Goal: Information Seeking & Learning: Learn about a topic

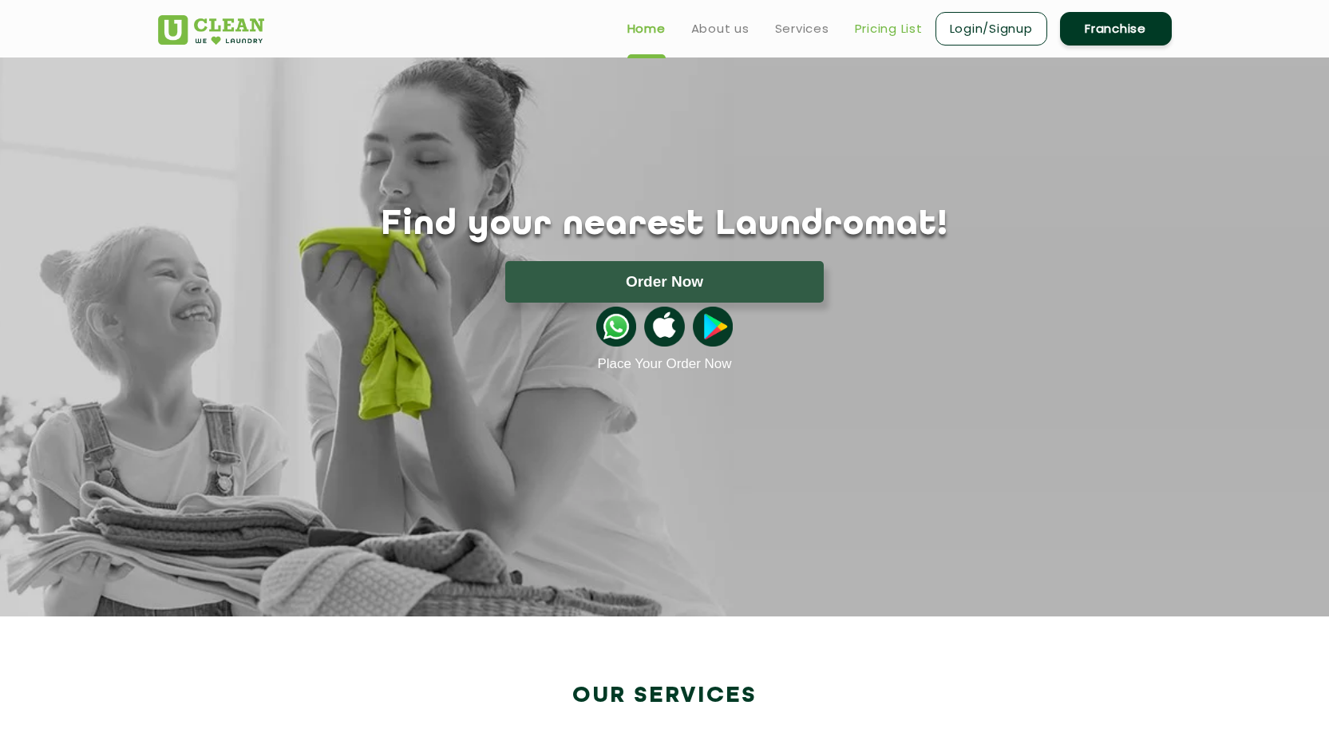
click at [893, 31] on link "Pricing List" at bounding box center [889, 28] width 68 height 19
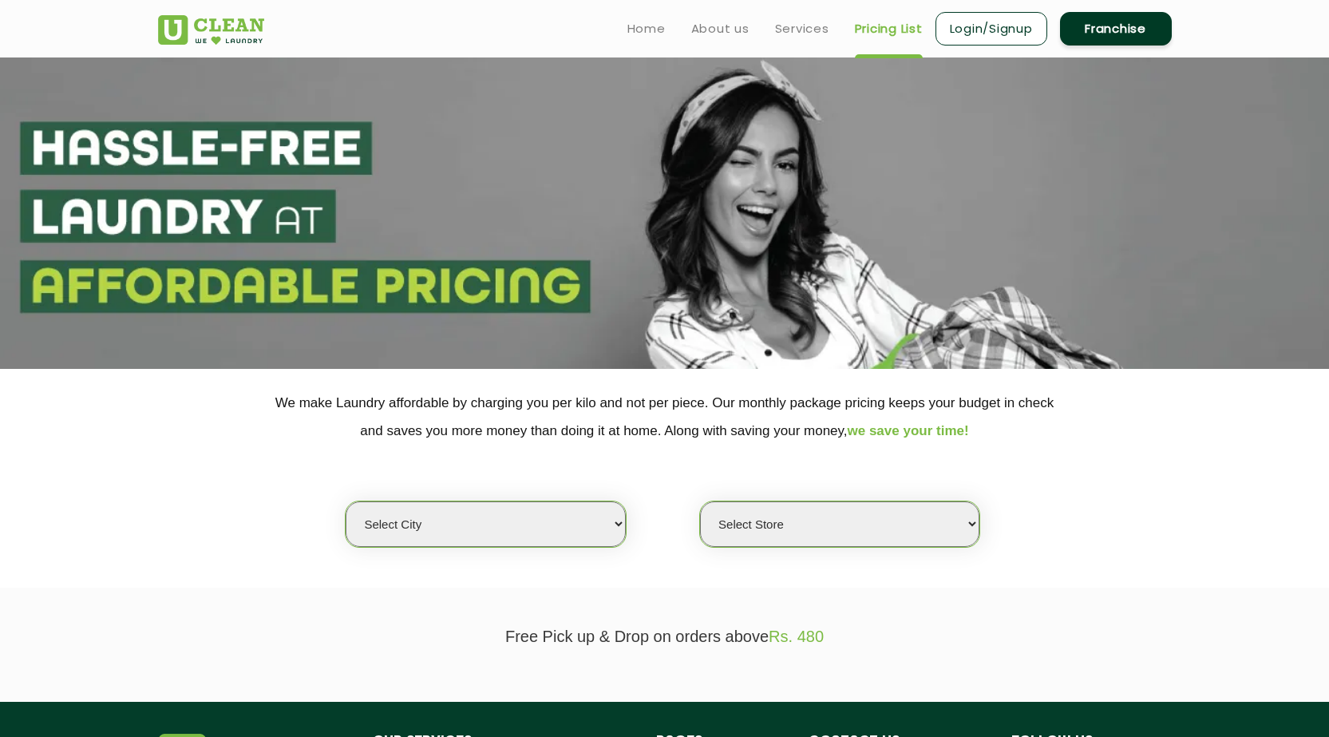
click at [574, 520] on select "Select city [GEOGRAPHIC_DATA] [GEOGRAPHIC_DATA] [GEOGRAPHIC_DATA] [GEOGRAPHIC_D…" at bounding box center [485, 524] width 279 height 46
select select "28"
click at [346, 501] on select "Select city [GEOGRAPHIC_DATA] [GEOGRAPHIC_DATA] [GEOGRAPHIC_DATA] [GEOGRAPHIC_D…" at bounding box center [485, 524] width 279 height 46
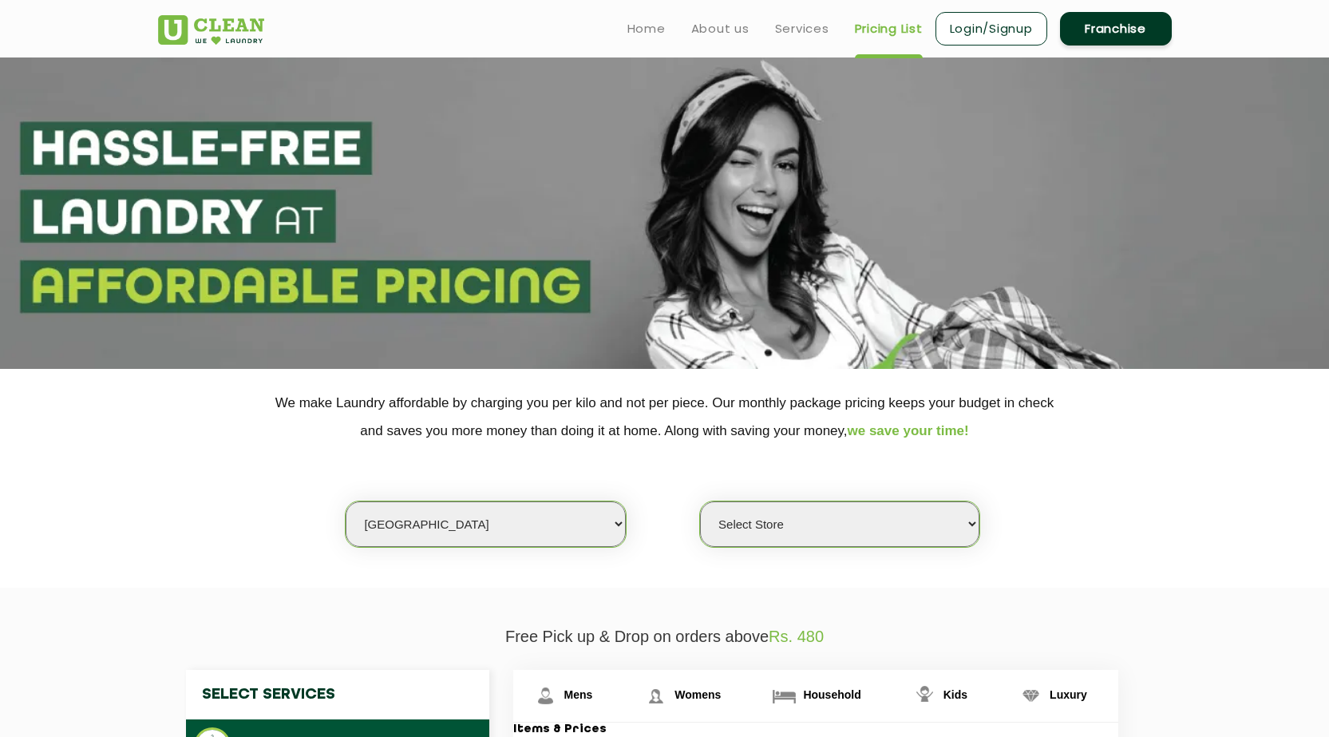
click at [802, 529] on select "Select Store [GEOGRAPHIC_DATA] [GEOGRAPHIC_DATA] [GEOGRAPHIC_DATA][PERSON_NAME]…" at bounding box center [839, 524] width 279 height 46
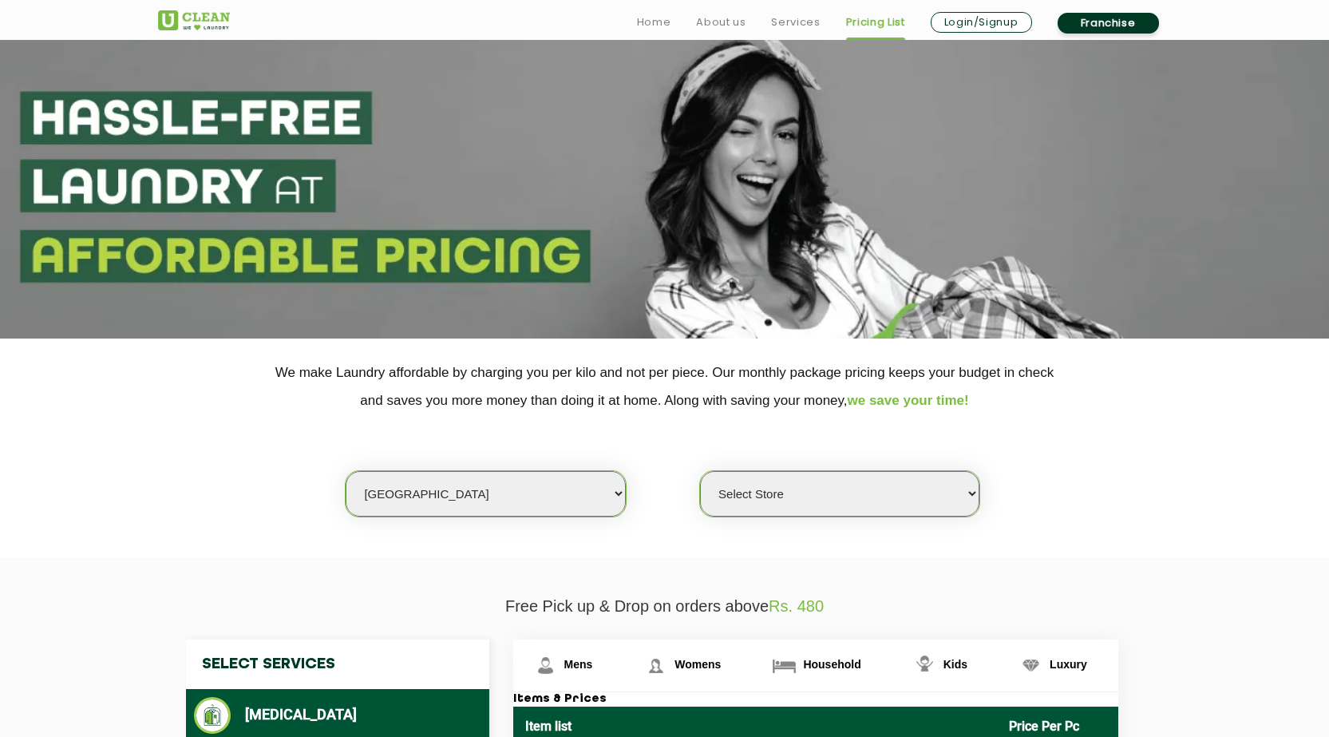
scroll to position [80, 0]
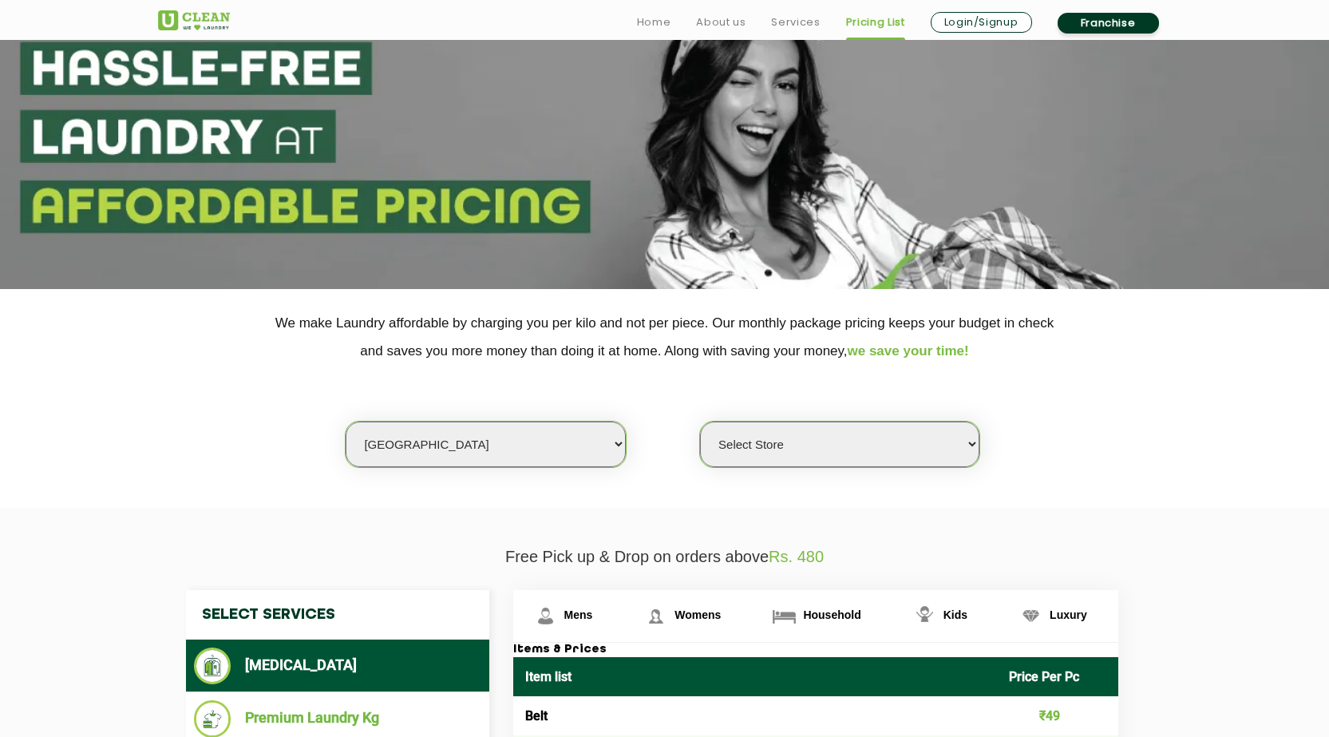
click at [797, 444] on select "Select Store [GEOGRAPHIC_DATA] [GEOGRAPHIC_DATA] [GEOGRAPHIC_DATA][PERSON_NAME]…" at bounding box center [839, 445] width 279 height 46
select select "328"
click at [700, 422] on select "Select Store [GEOGRAPHIC_DATA] [GEOGRAPHIC_DATA] [GEOGRAPHIC_DATA][PERSON_NAME]…" at bounding box center [839, 445] width 279 height 46
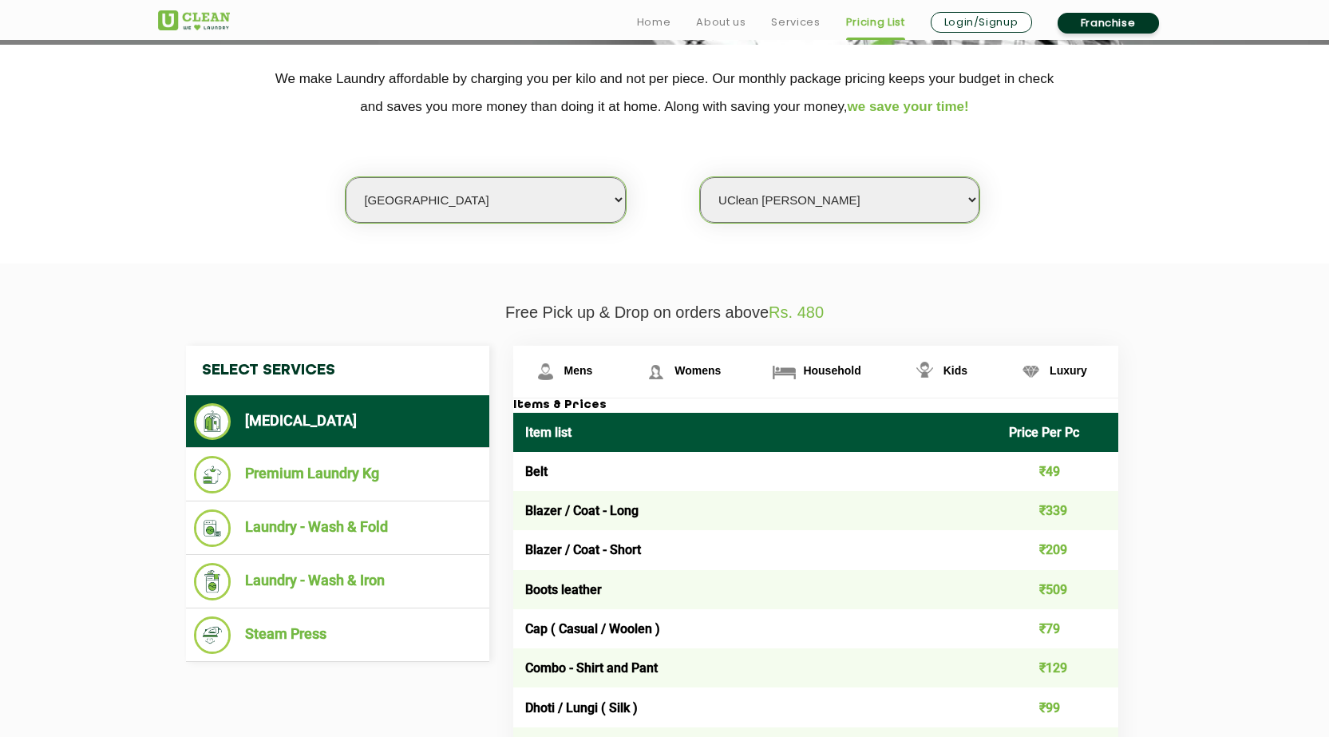
scroll to position [479, 0]
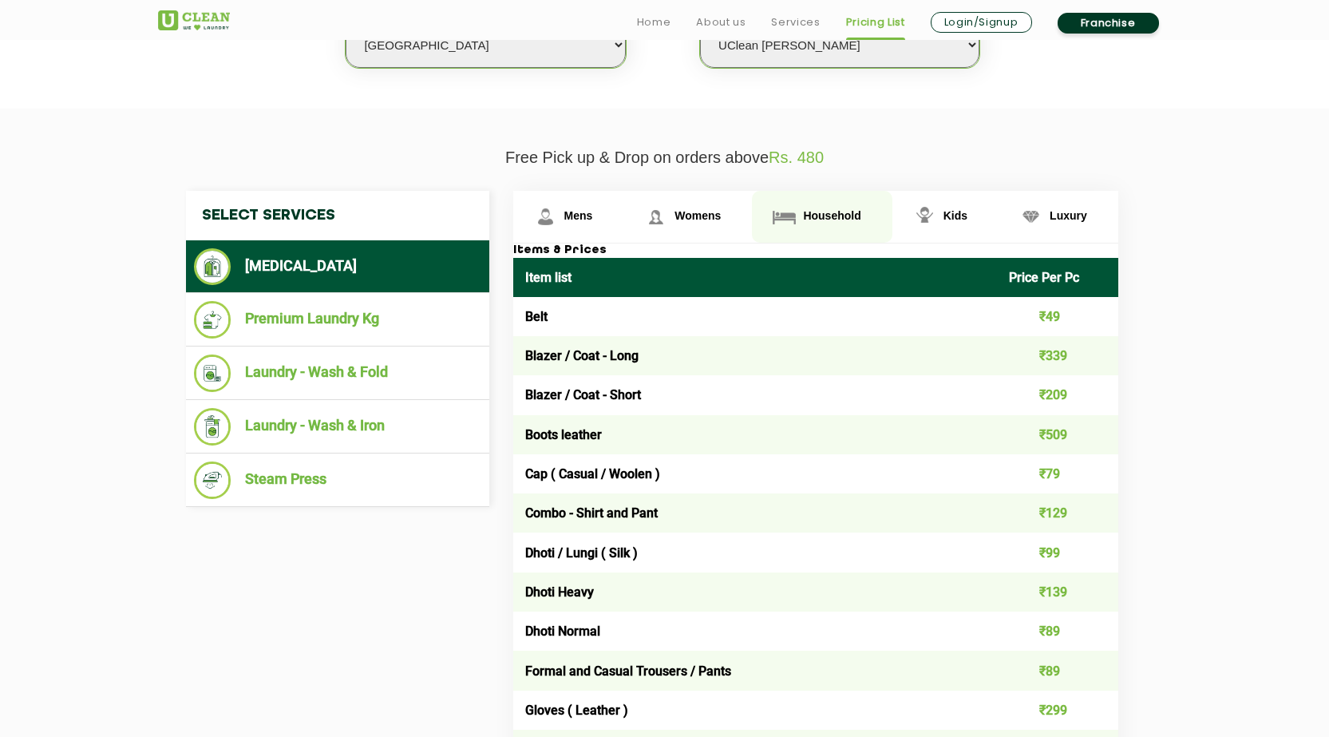
click at [593, 211] on span "Household" at bounding box center [578, 215] width 29 height 13
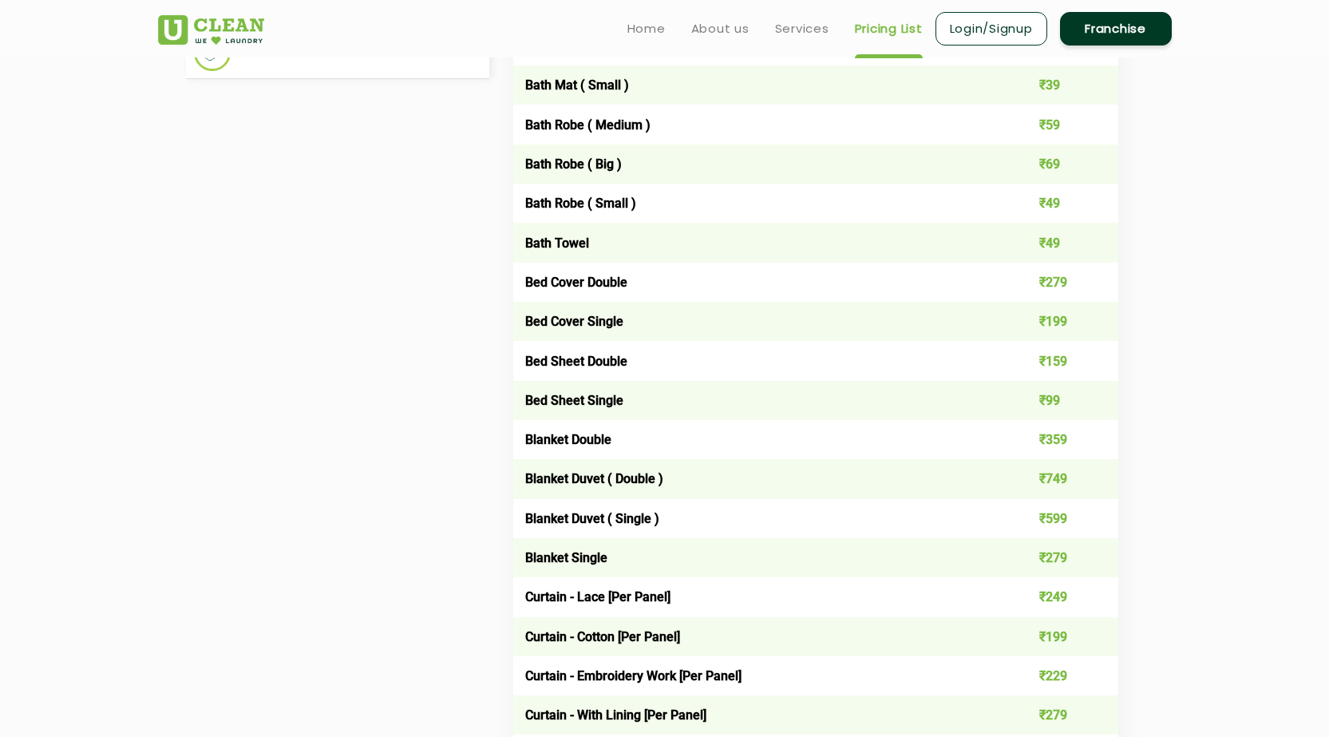
scroll to position [878, 0]
